Goal: Information Seeking & Learning: Learn about a topic

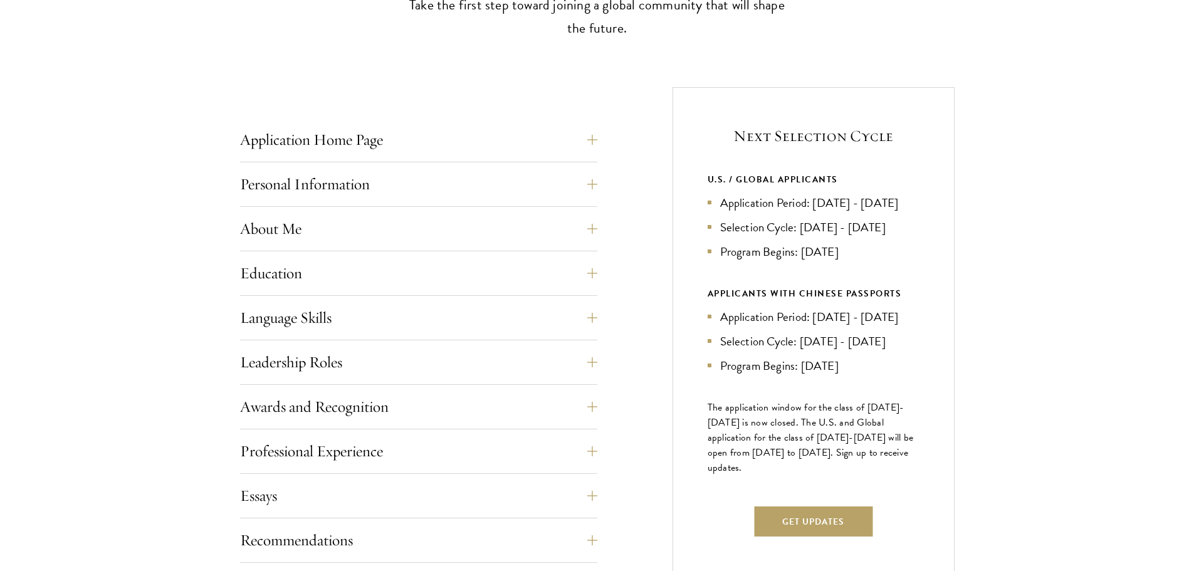
scroll to position [439, 0]
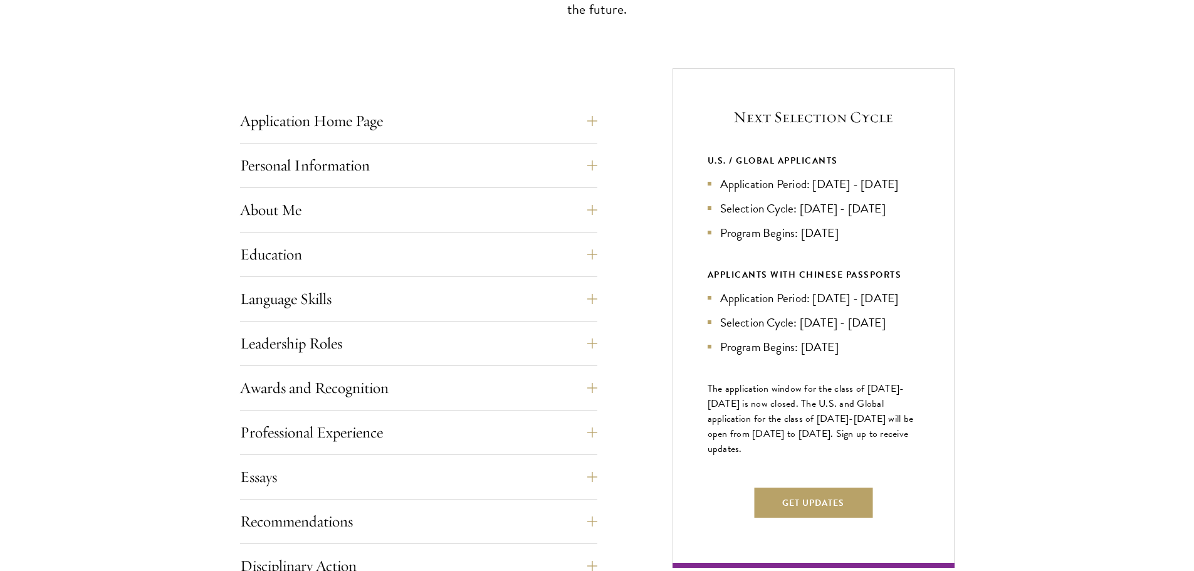
drag, startPoint x: 709, startPoint y: 295, endPoint x: 853, endPoint y: 329, distance: 147.6
click at [853, 329] on div "APPLICANTS WITH CHINESE PASSPORTS Application Period: Jan 2026 - May 2026 Selec…" at bounding box center [814, 311] width 212 height 89
click at [857, 332] on li "Selection Cycle: Jun - Jul 2026" at bounding box center [814, 322] width 212 height 18
drag, startPoint x: 722, startPoint y: 382, endPoint x: 855, endPoint y: 390, distance: 133.2
click at [855, 356] on li "Program Begins: Aug 2027" at bounding box center [814, 347] width 212 height 18
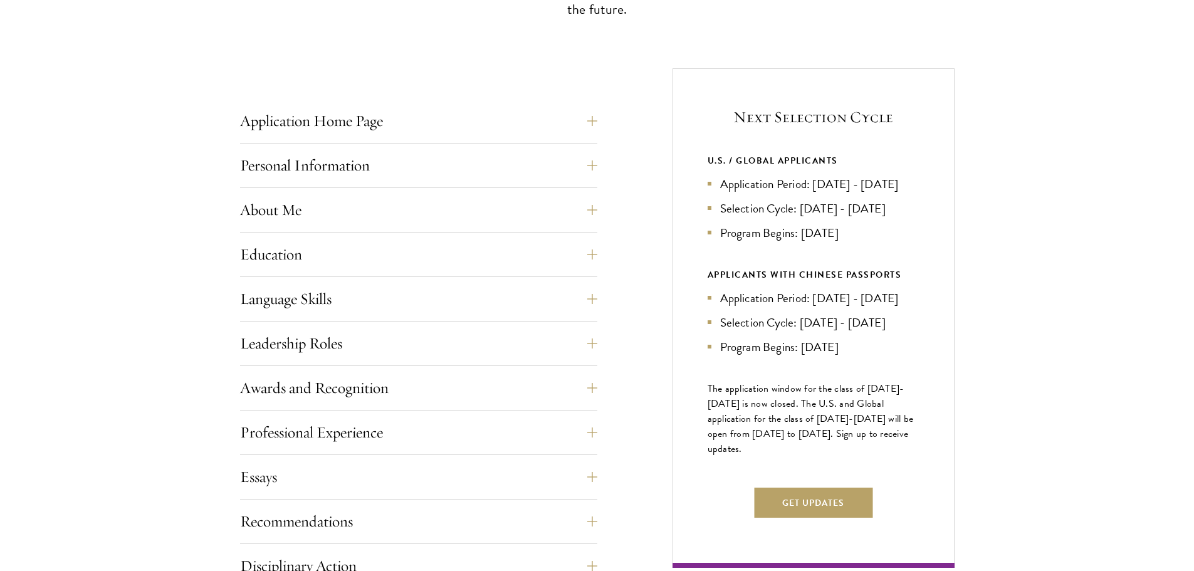
click at [883, 356] on li "Program Begins: Aug 2027" at bounding box center [814, 347] width 212 height 18
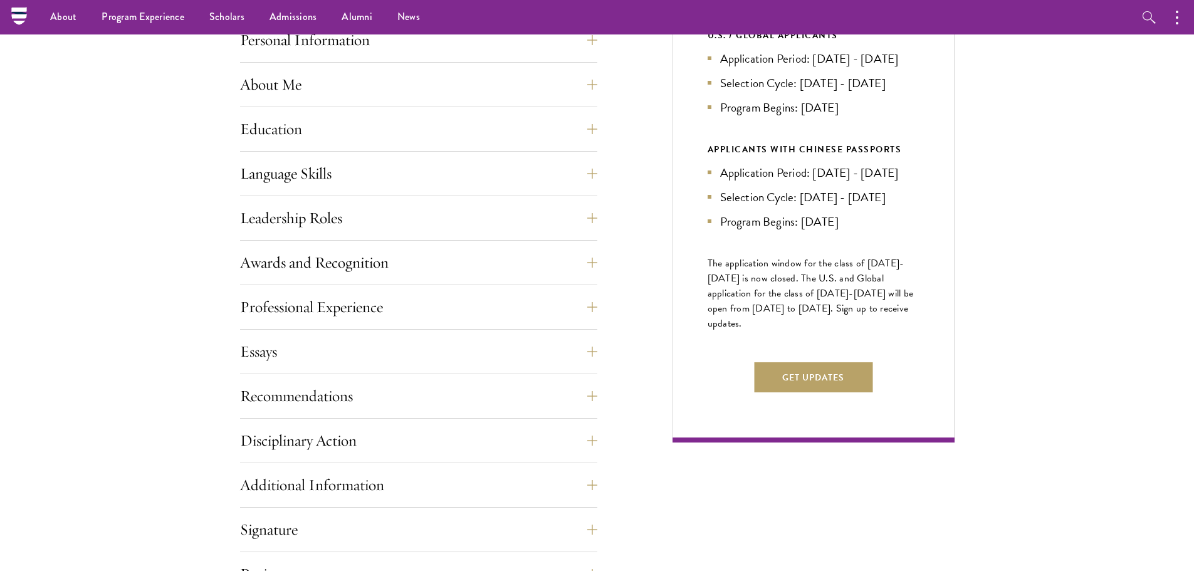
scroll to position [502, 0]
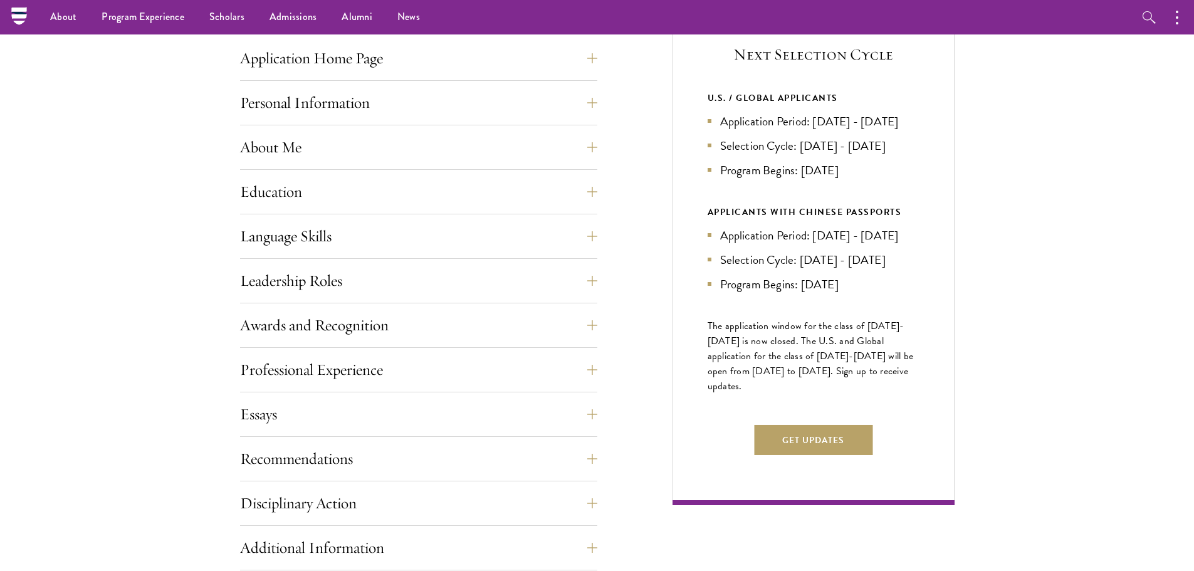
drag, startPoint x: 708, startPoint y: 360, endPoint x: 739, endPoint y: 418, distance: 65.1
click at [739, 394] on span "The application window for the class of 2026-2027 is now closed. The U.S. and G…" at bounding box center [811, 355] width 206 height 75
click at [744, 394] on p "The application window for the class of 2026-2027 is now closed. The U.S. and G…" at bounding box center [814, 355] width 212 height 75
drag, startPoint x: 708, startPoint y: 360, endPoint x: 748, endPoint y: 418, distance: 69.9
click at [748, 394] on p "The application window for the class of 2026-2027 is now closed. The U.S. and G…" at bounding box center [814, 355] width 212 height 75
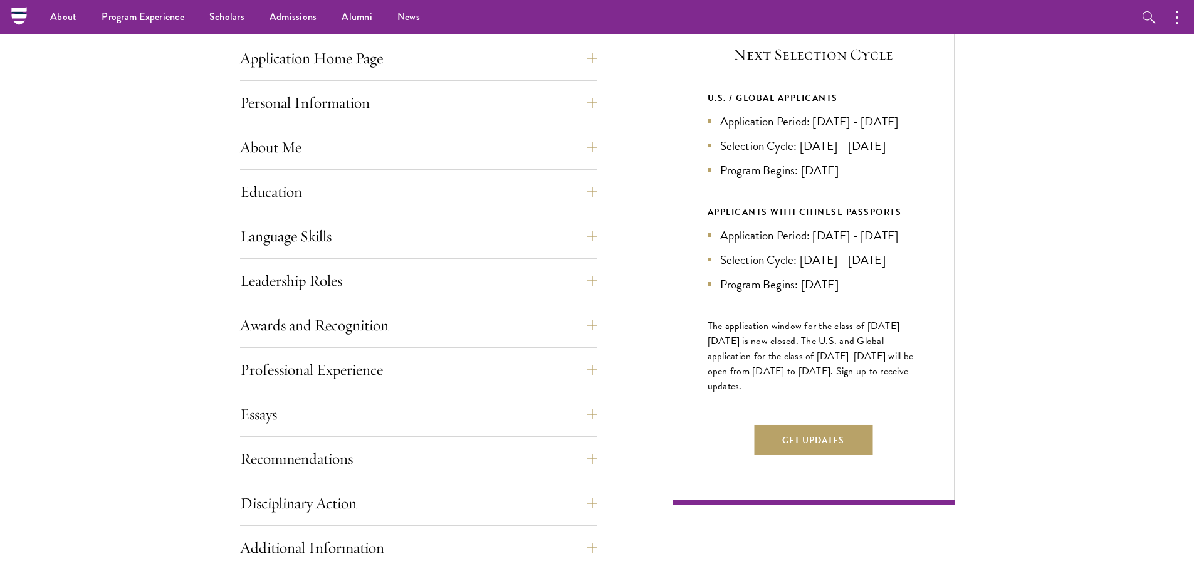
click at [763, 394] on p "The application window for the class of 2026-2027 is now closed. The U.S. and G…" at bounding box center [814, 355] width 212 height 75
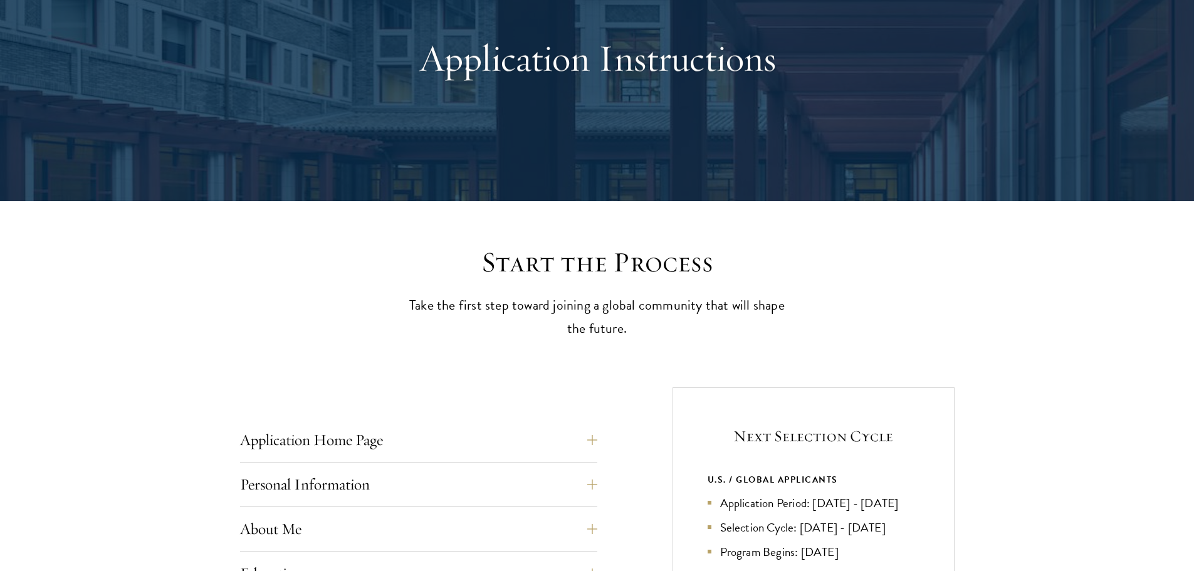
scroll to position [251, 0]
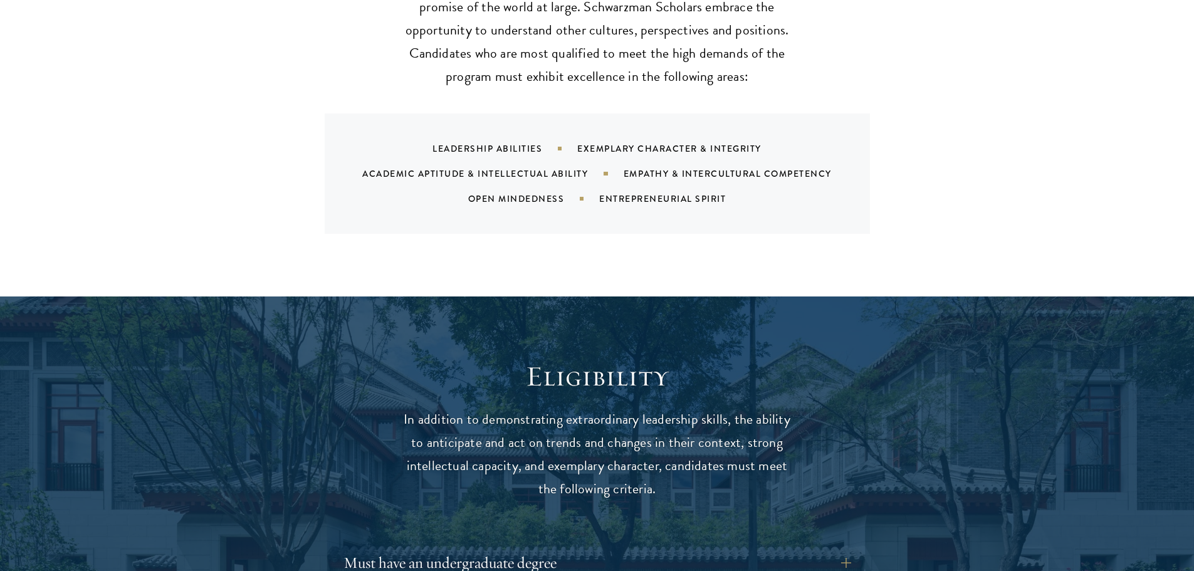
scroll to position [1505, 0]
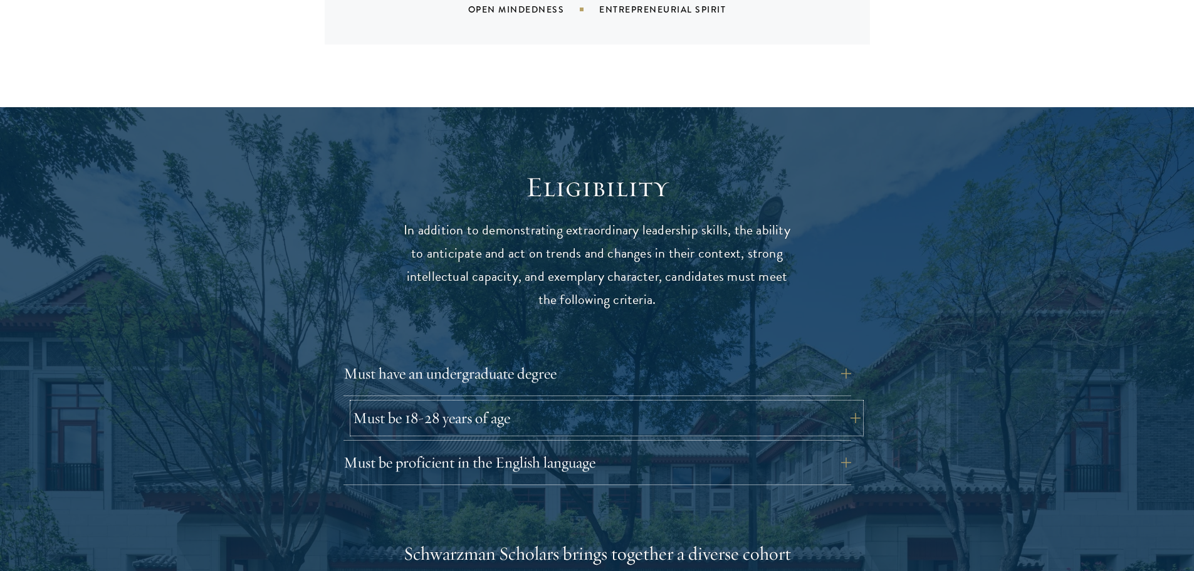
click at [471, 403] on button "Must be 18-28 years of age" at bounding box center [607, 418] width 508 height 30
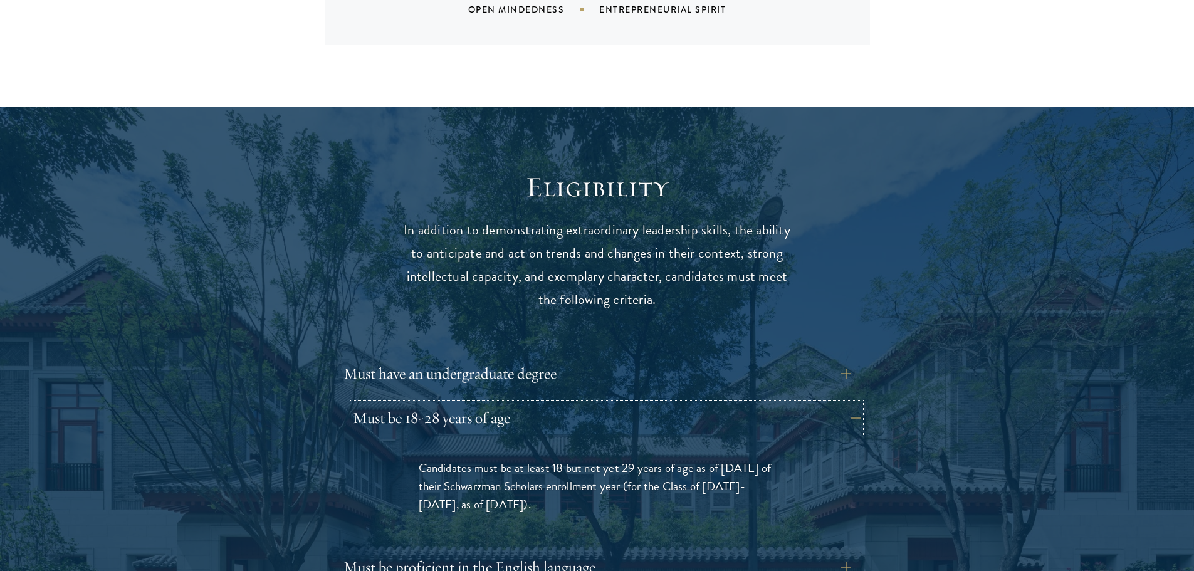
click at [471, 403] on button "Must be 18-28 years of age" at bounding box center [607, 418] width 508 height 30
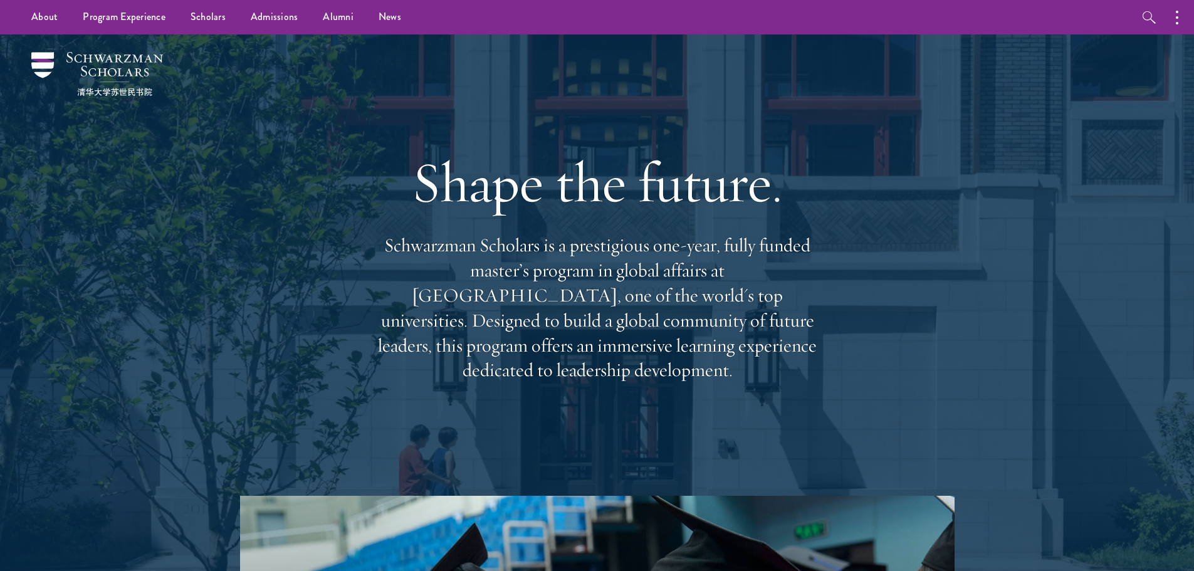
drag, startPoint x: 426, startPoint y: 206, endPoint x: 819, endPoint y: 373, distance: 427.6
click at [819, 373] on div "Shape the future. Schwarzman Scholars is a prestigious one-year, fully funded m…" at bounding box center [597, 265] width 451 height 361
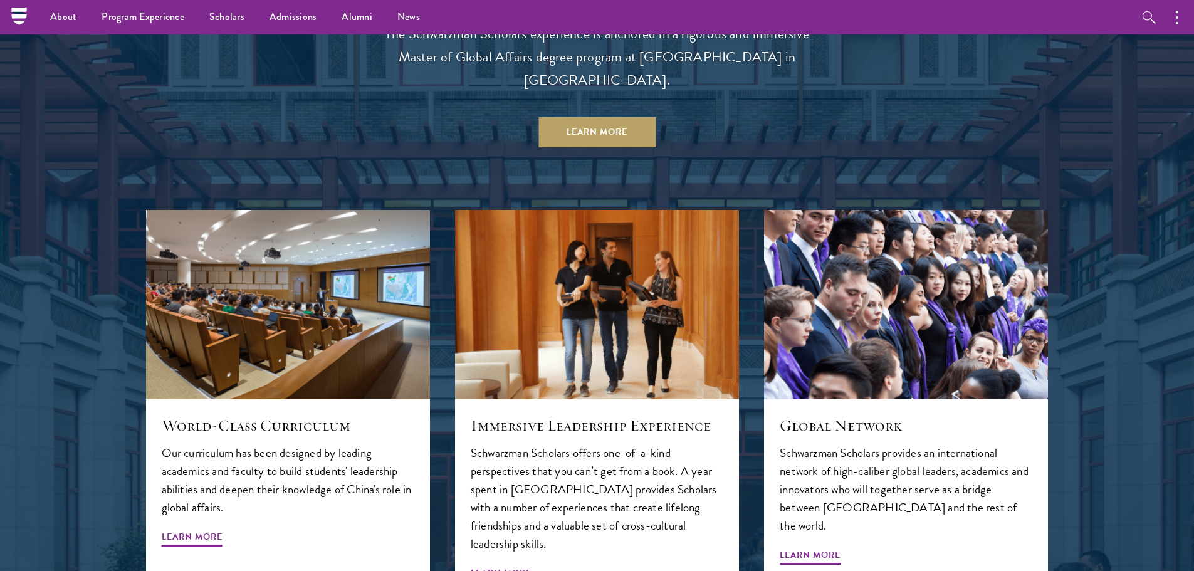
scroll to position [1243, 0]
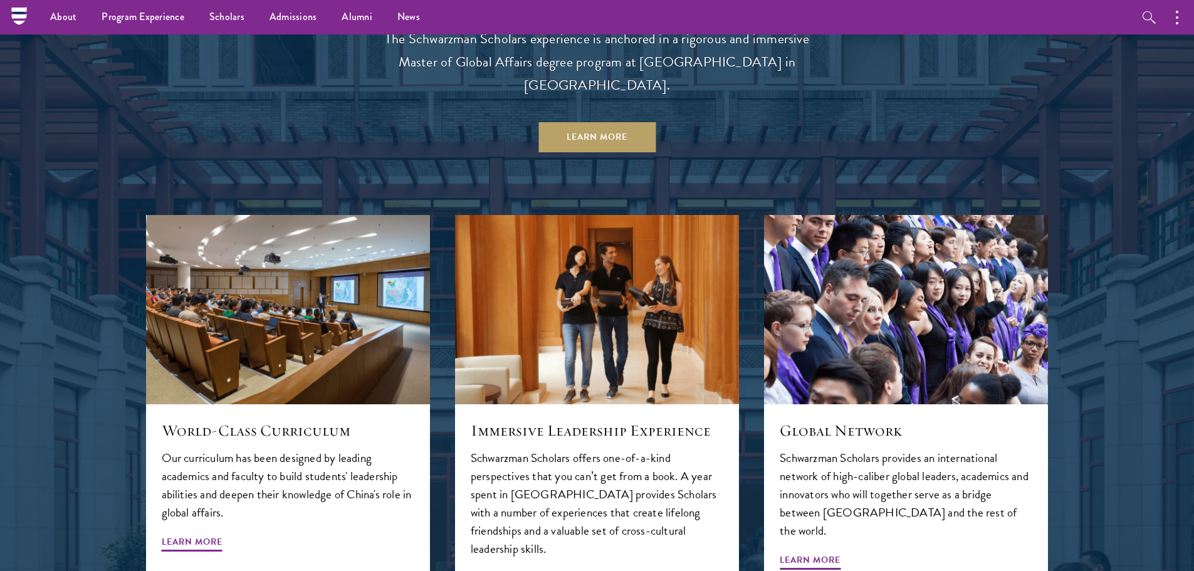
drag, startPoint x: 1192, startPoint y: 202, endPoint x: 1190, endPoint y: 210, distance: 7.8
click at [1190, 210] on div at bounding box center [597, 432] width 1194 height 1025
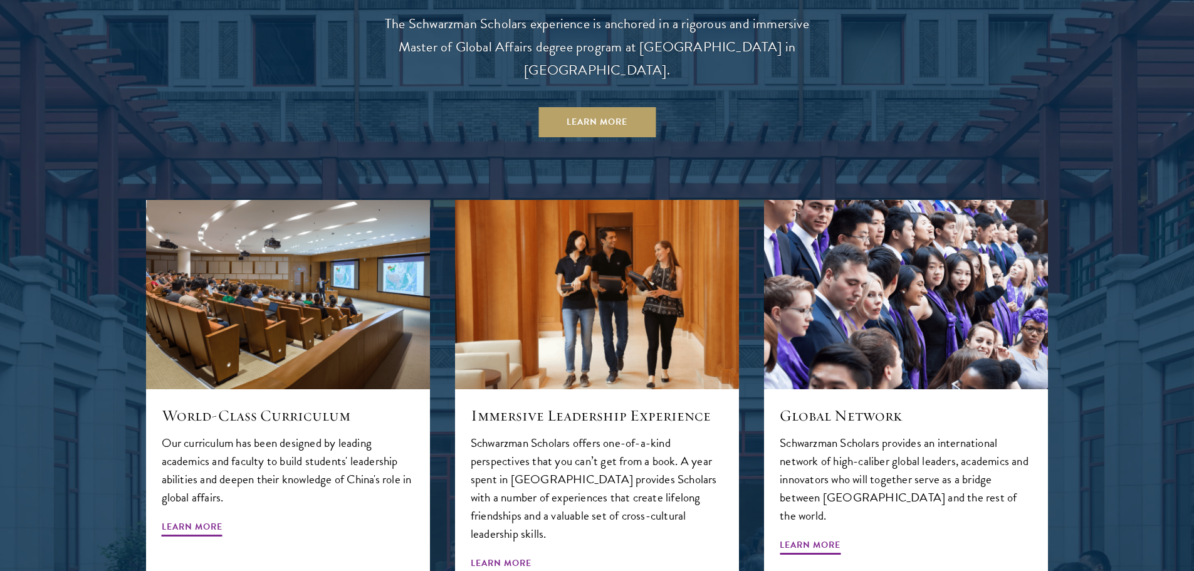
scroll to position [1267, 0]
